Goal: Task Accomplishment & Management: Complete application form

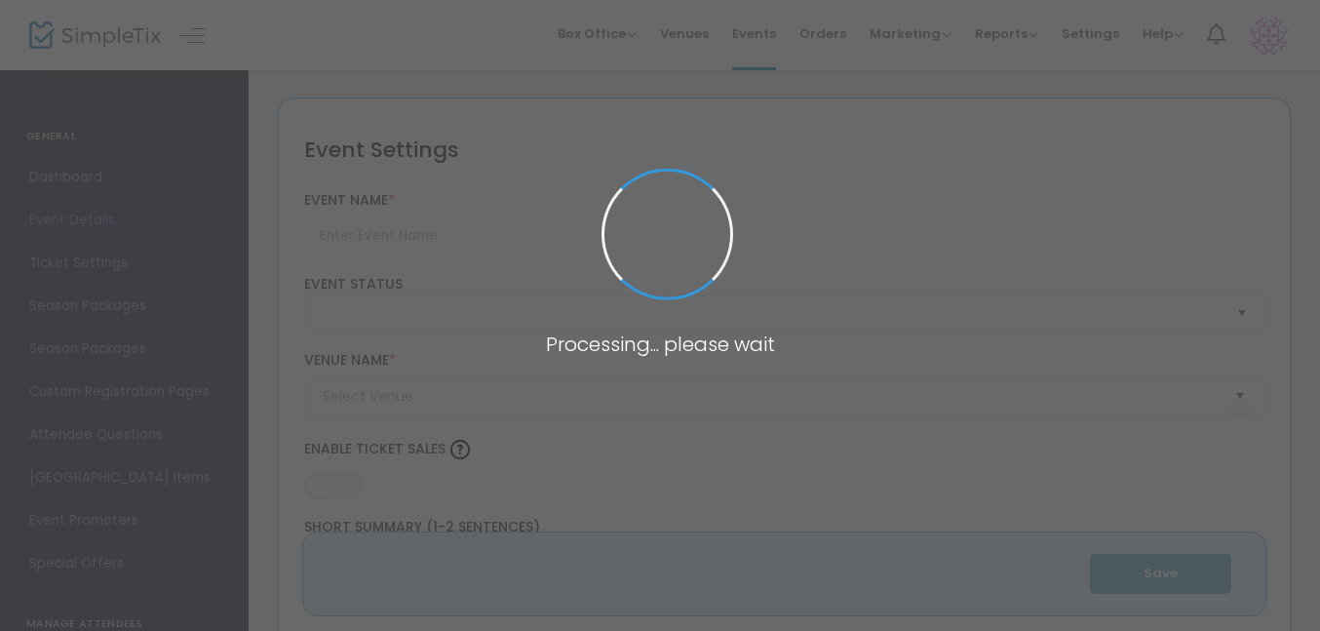
type input "groove cabin"
type textarea "This is an all-ages event! Apollo 113 (13 and 14 year olds!), will play a 4 son…"
type input "Buy Tickets"
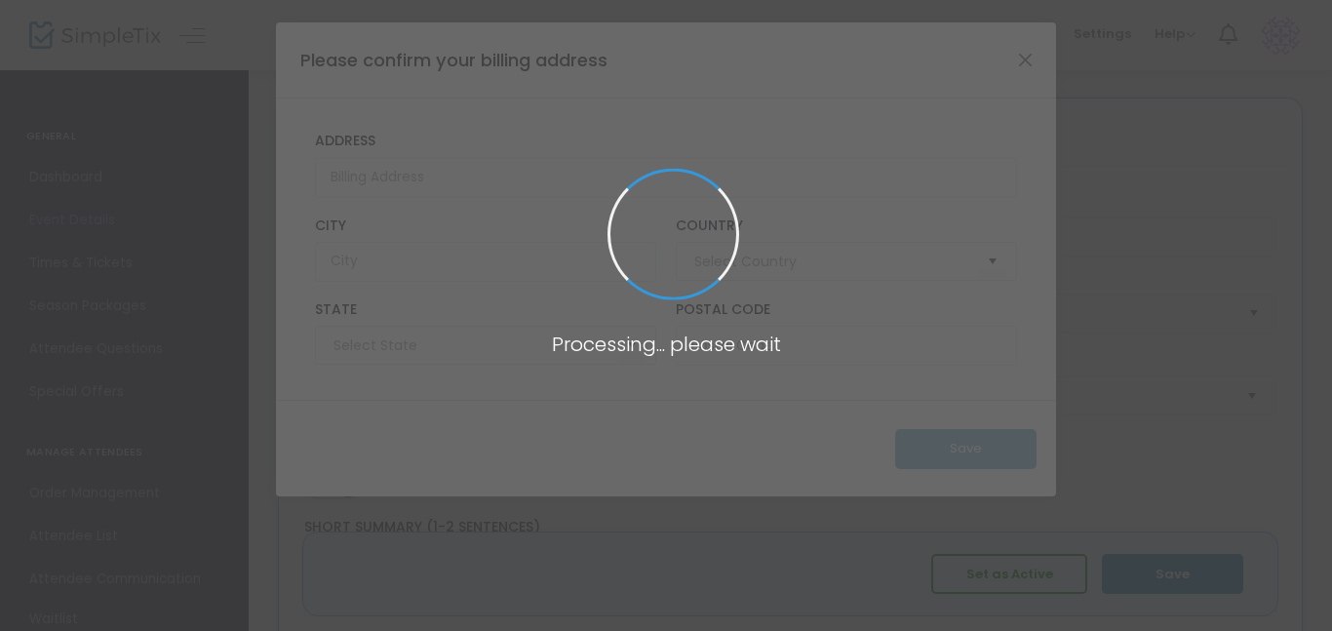
type input "[GEOGRAPHIC_DATA]"
type input "[US_STATE]"
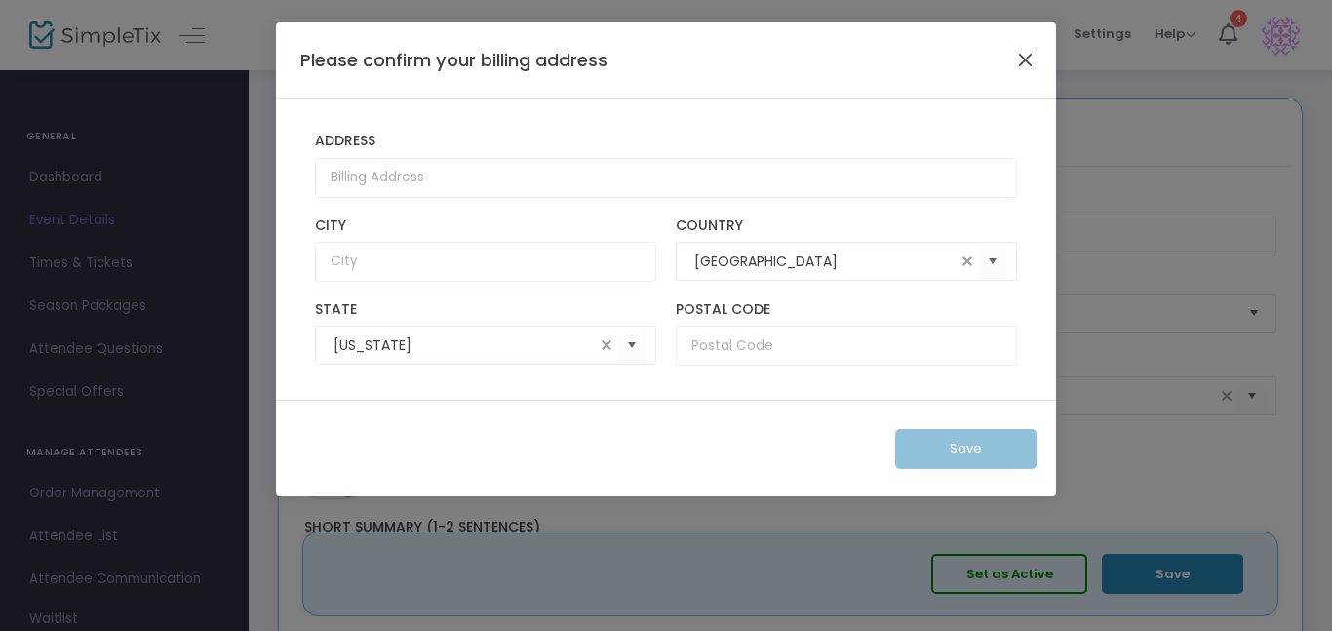
click at [1026, 56] on button "Close" at bounding box center [1025, 59] width 25 height 25
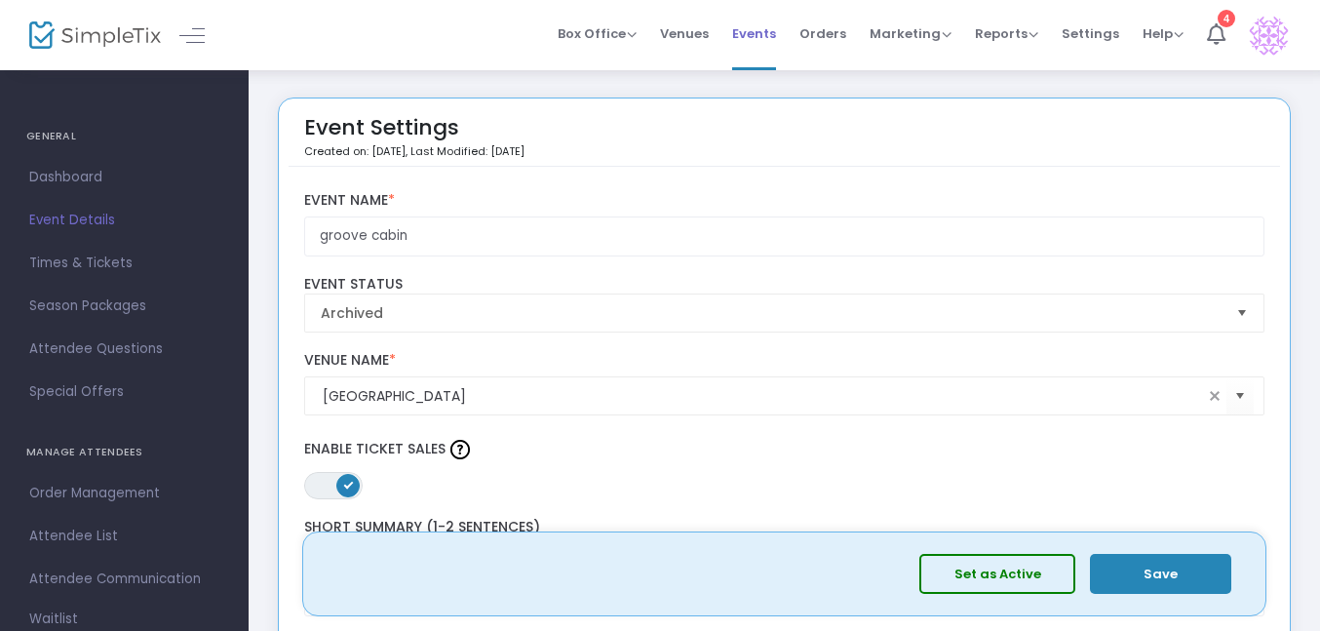
click at [750, 39] on span "Events" at bounding box center [754, 34] width 44 height 50
